Goal: Use online tool/utility: Utilize a website feature to perform a specific function

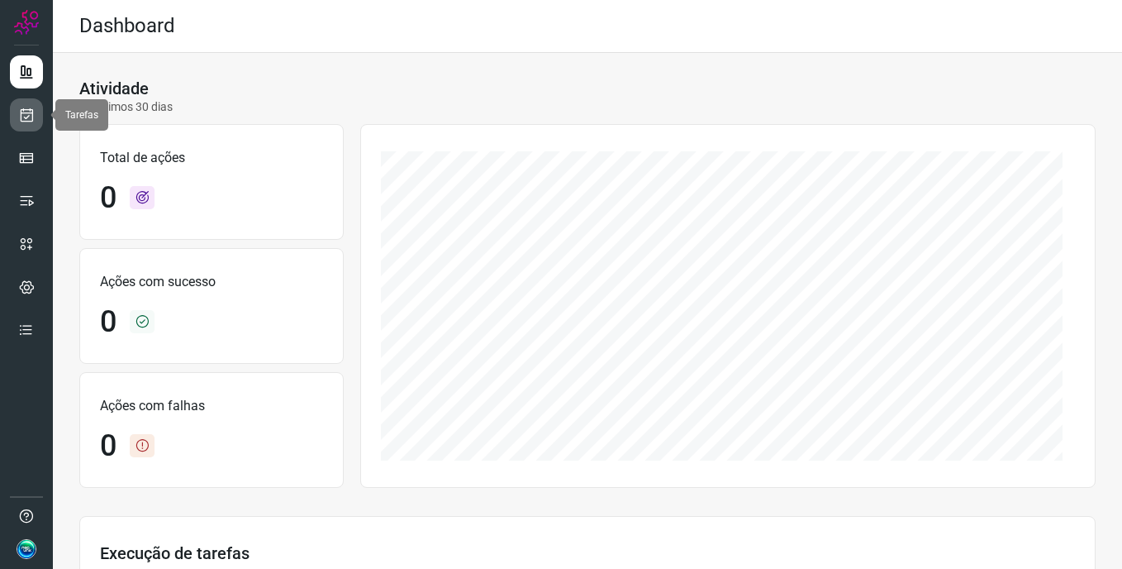
click at [24, 108] on icon at bounding box center [26, 115] width 17 height 17
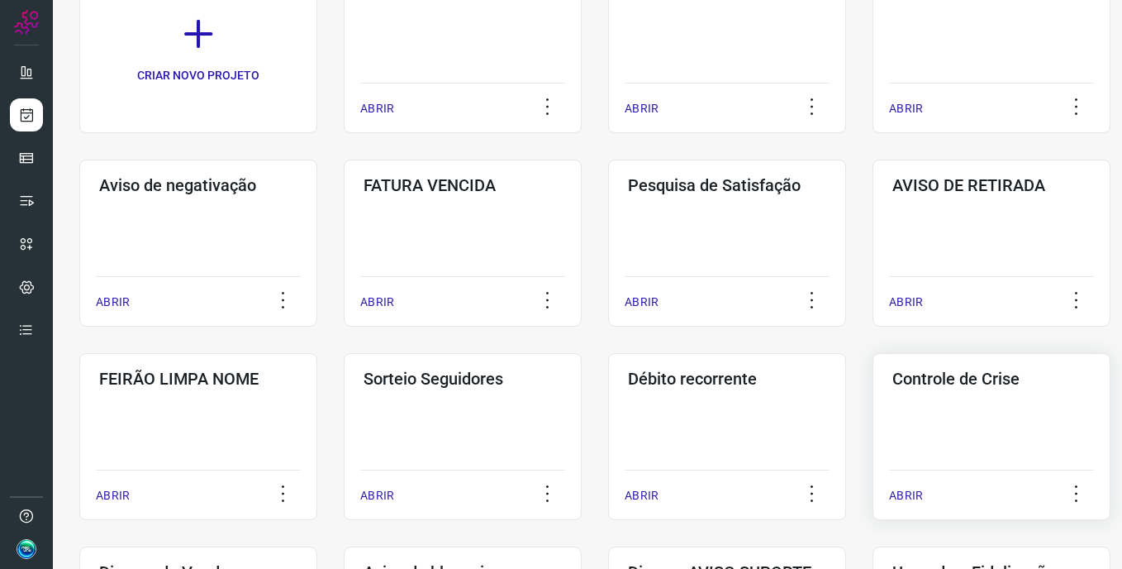
click at [987, 446] on div "Controle de Crise ABRIR" at bounding box center [992, 436] width 238 height 167
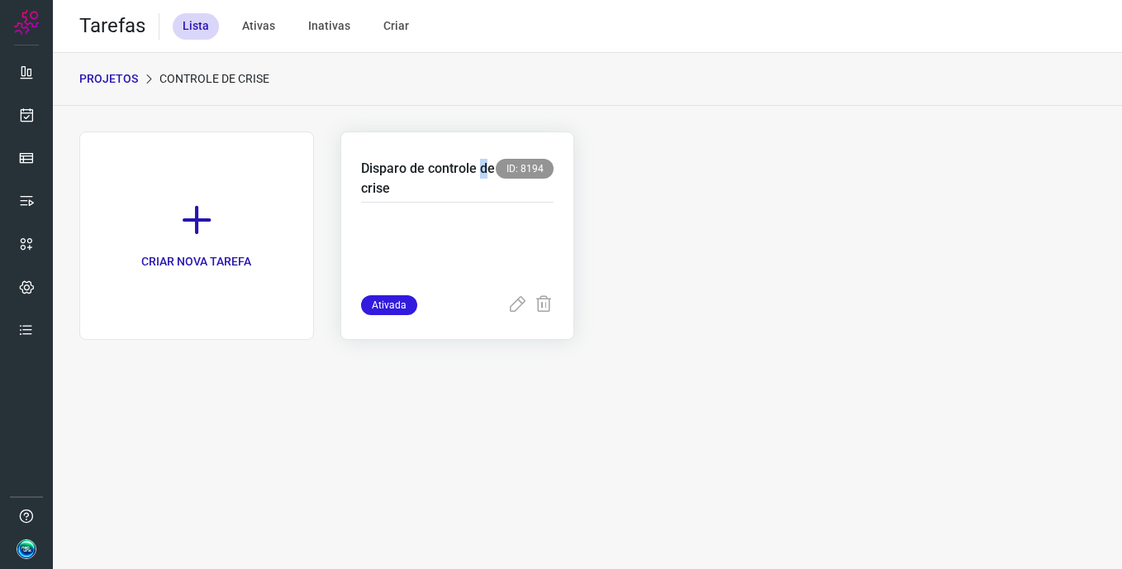
click at [483, 162] on p "Disparo de controle de crise" at bounding box center [429, 179] width 136 height 40
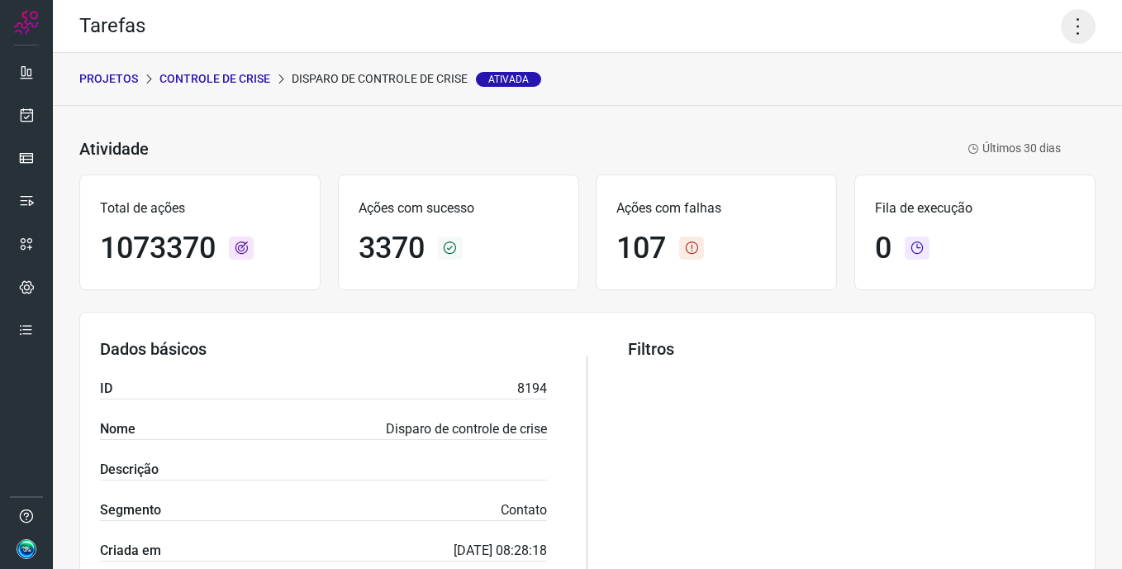
click at [1075, 26] on icon at bounding box center [1078, 26] width 35 height 35
click at [1042, 112] on li "Executar" at bounding box center [1007, 108] width 150 height 26
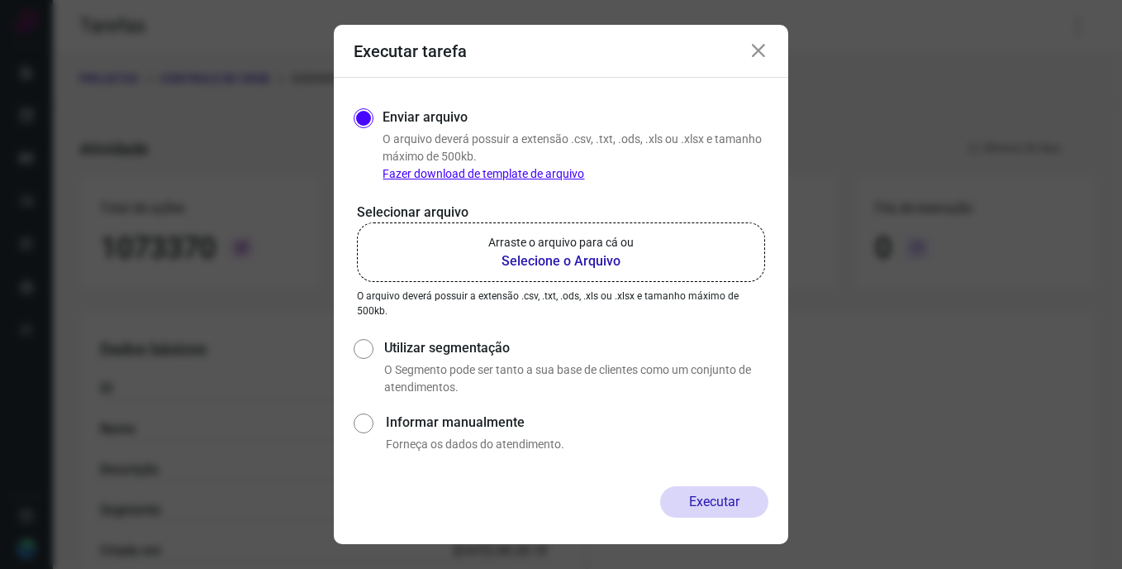
click at [579, 260] on b "Selecione o Arquivo" at bounding box center [560, 261] width 145 height 20
click at [0, 0] on input "Arraste o arquivo para cá ou Selecione o Arquivo" at bounding box center [0, 0] width 0 height 0
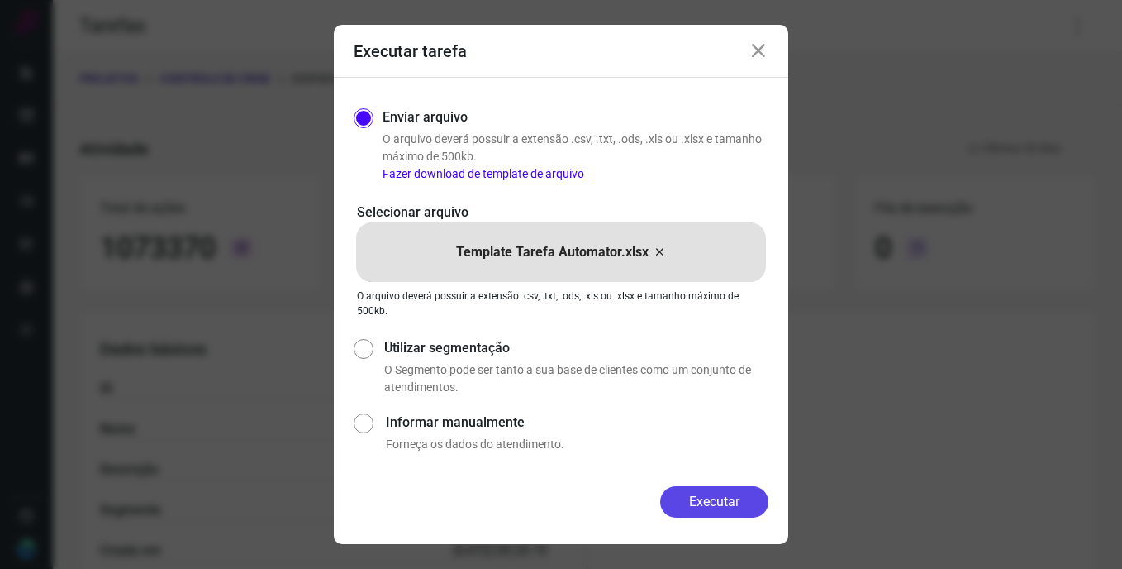
click at [727, 503] on button "Executar" at bounding box center [714, 501] width 108 height 31
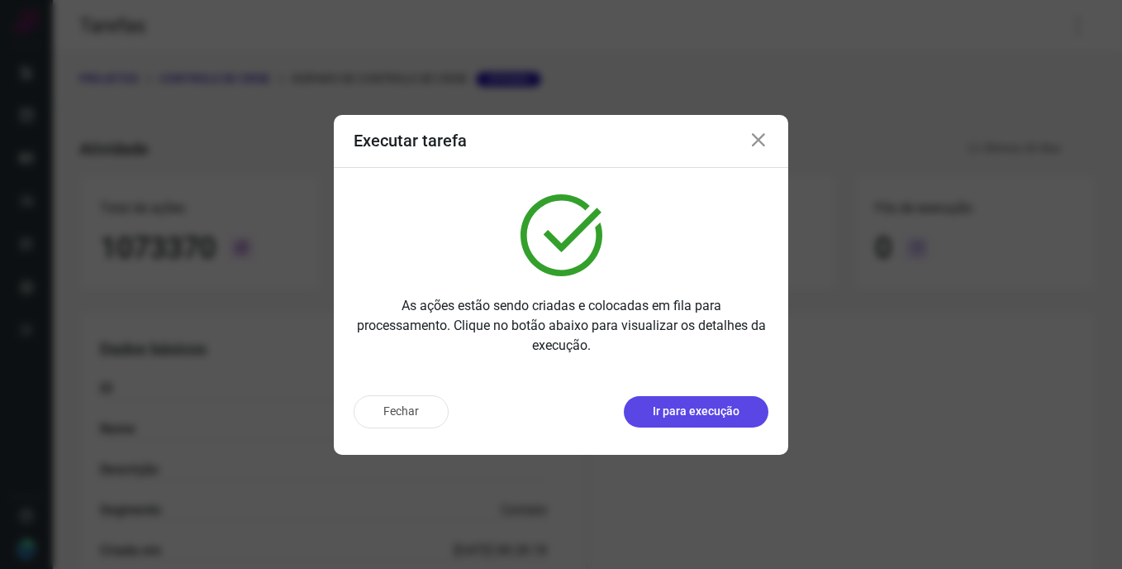
click at [712, 404] on p "Ir para execução" at bounding box center [696, 411] width 87 height 17
